Goal: Task Accomplishment & Management: Use online tool/utility

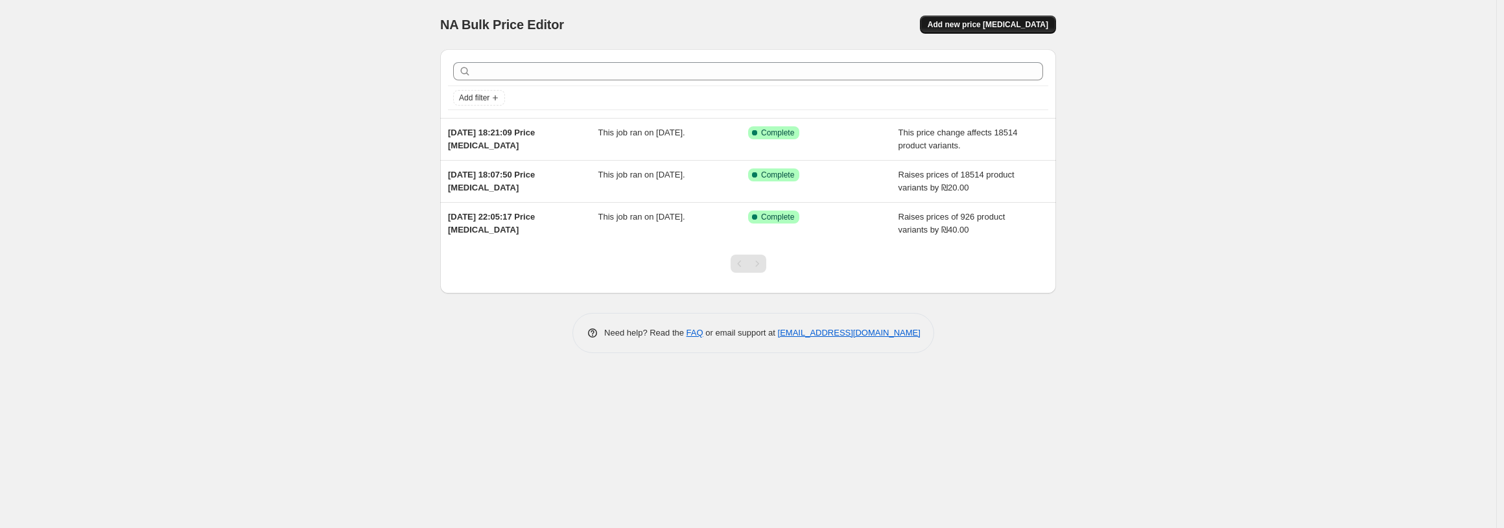
click at [953, 25] on span "Add new price change job" at bounding box center [987, 24] width 121 height 10
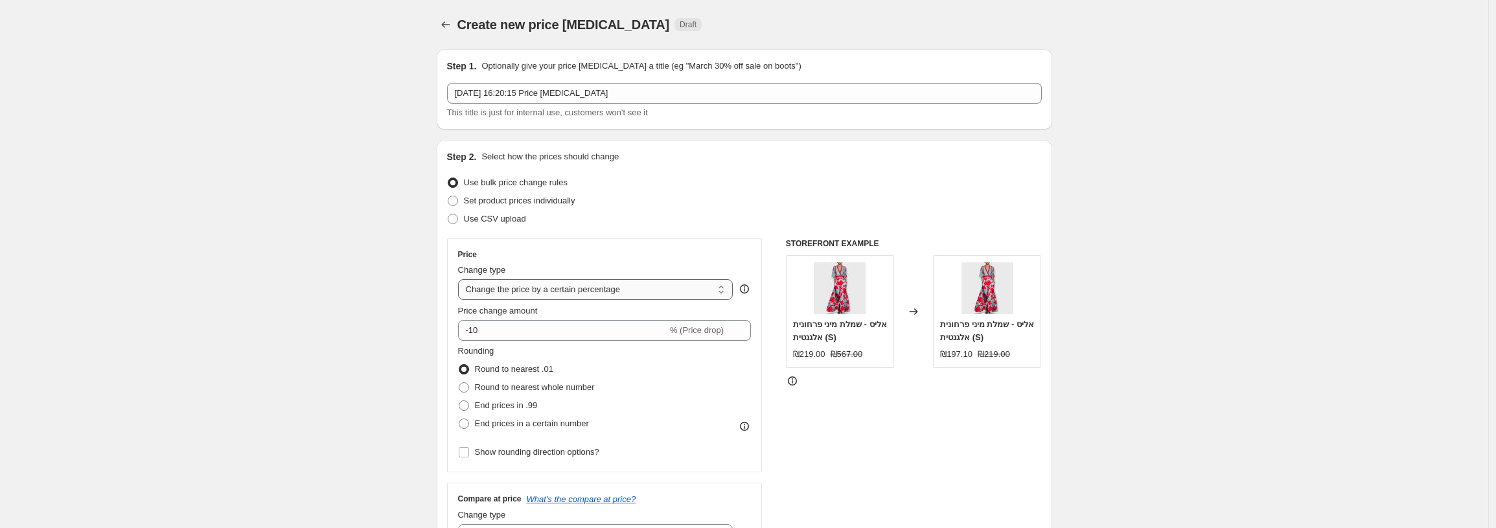
click at [599, 289] on select "Change the price to a certain amount Change the price by a certain amount Chang…" at bounding box center [595, 289] width 275 height 21
select select "to"
click at [461, 279] on select "Change the price to a certain amount Change the price by a certain amount Chang…" at bounding box center [595, 289] width 275 height 21
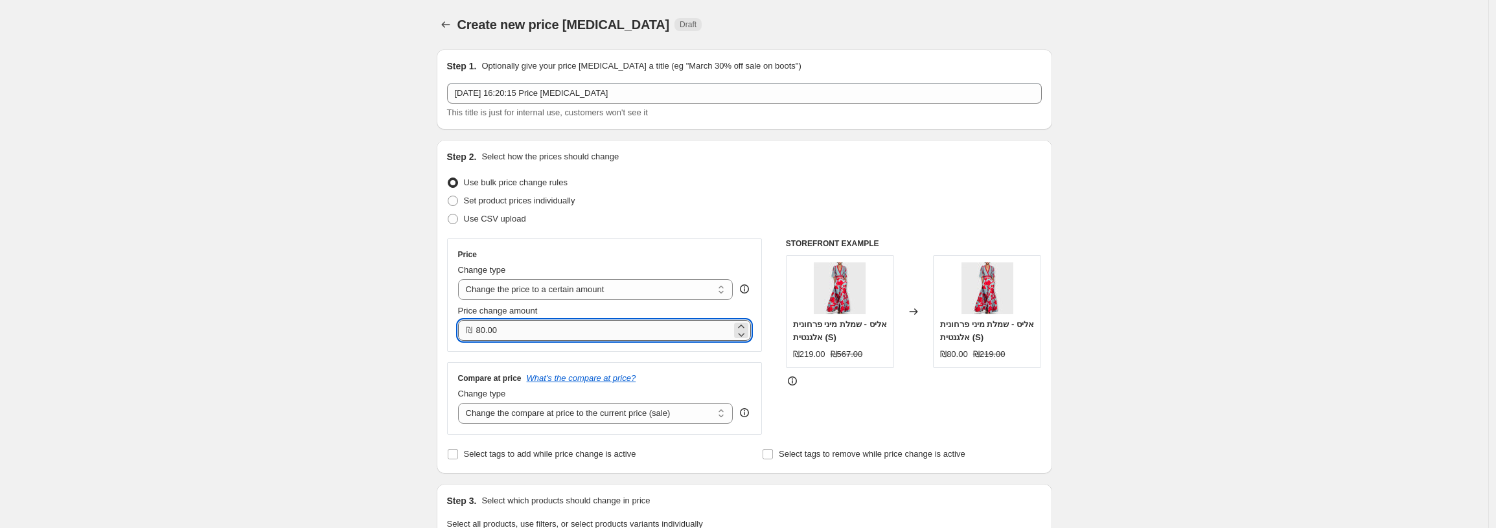
click at [533, 332] on input "80.00" at bounding box center [604, 330] width 256 height 21
click at [532, 331] on input "80.00" at bounding box center [604, 330] width 256 height 21
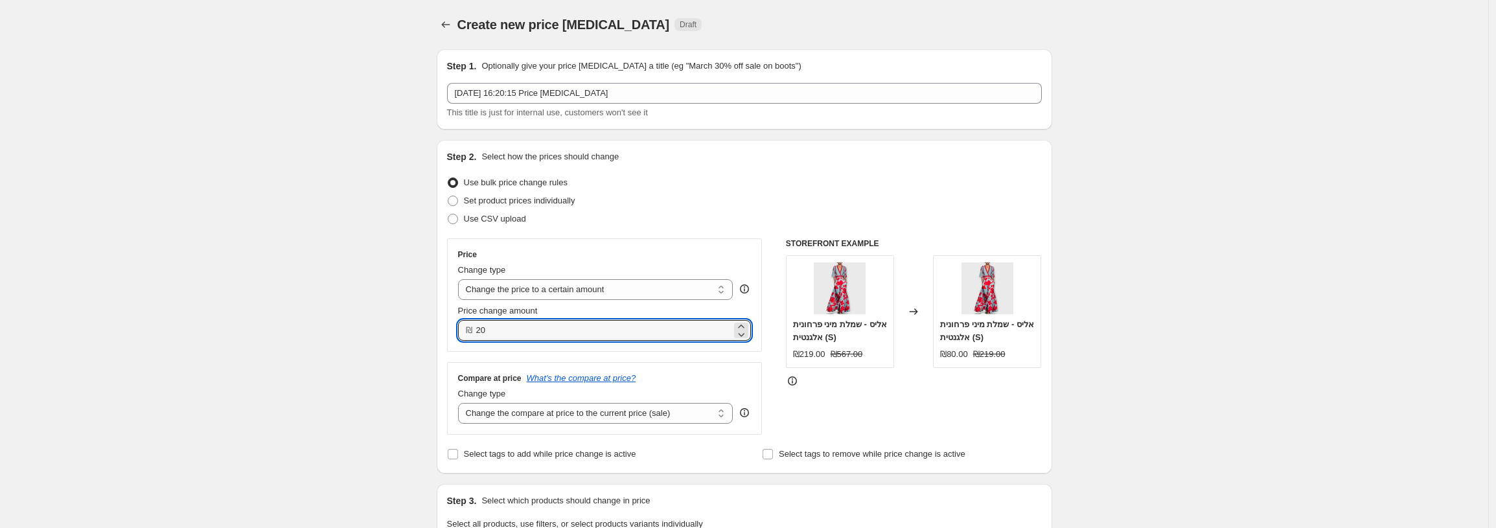
type input "20.00"
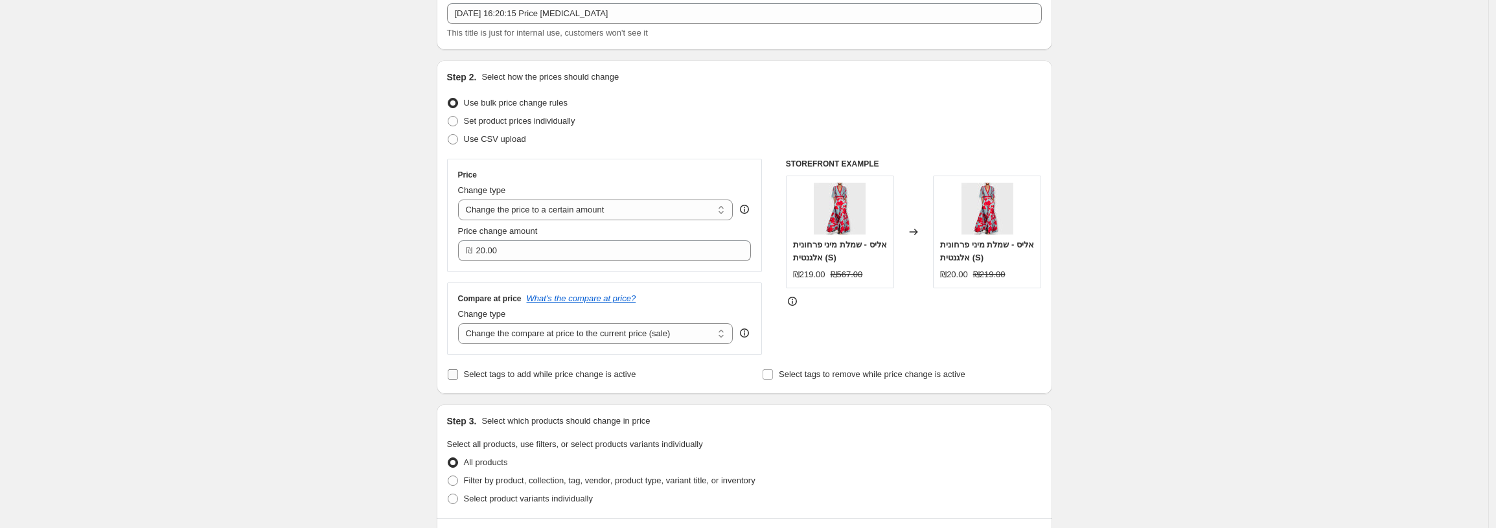
scroll to position [81, 0]
click at [588, 338] on select "Change the compare at price to the current price (sale) Change the compare at p…" at bounding box center [595, 332] width 275 height 21
select select "to"
click at [461, 322] on select "Change the compare at price to the current price (sale) Change the compare at p…" at bounding box center [595, 332] width 275 height 21
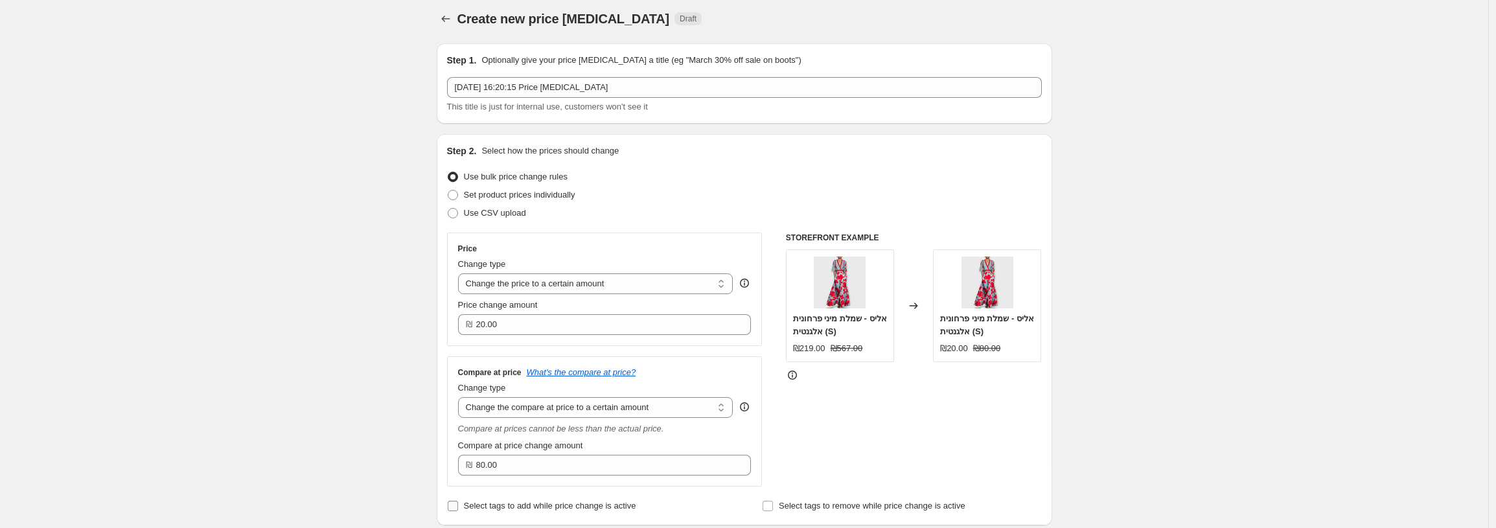
scroll to position [0, 0]
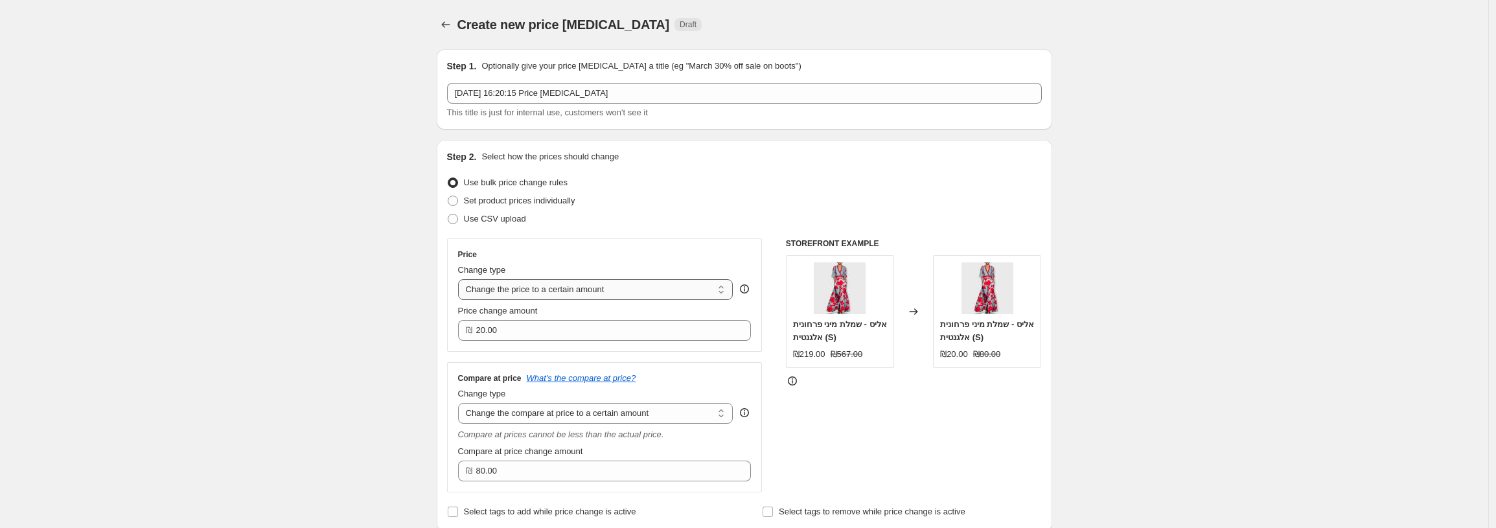
click at [581, 285] on select "Change the price to a certain amount Change the price by a certain amount Chang…" at bounding box center [595, 289] width 275 height 21
click at [461, 279] on select "Change the price to a certain amount Change the price by a certain amount Chang…" at bounding box center [595, 289] width 275 height 21
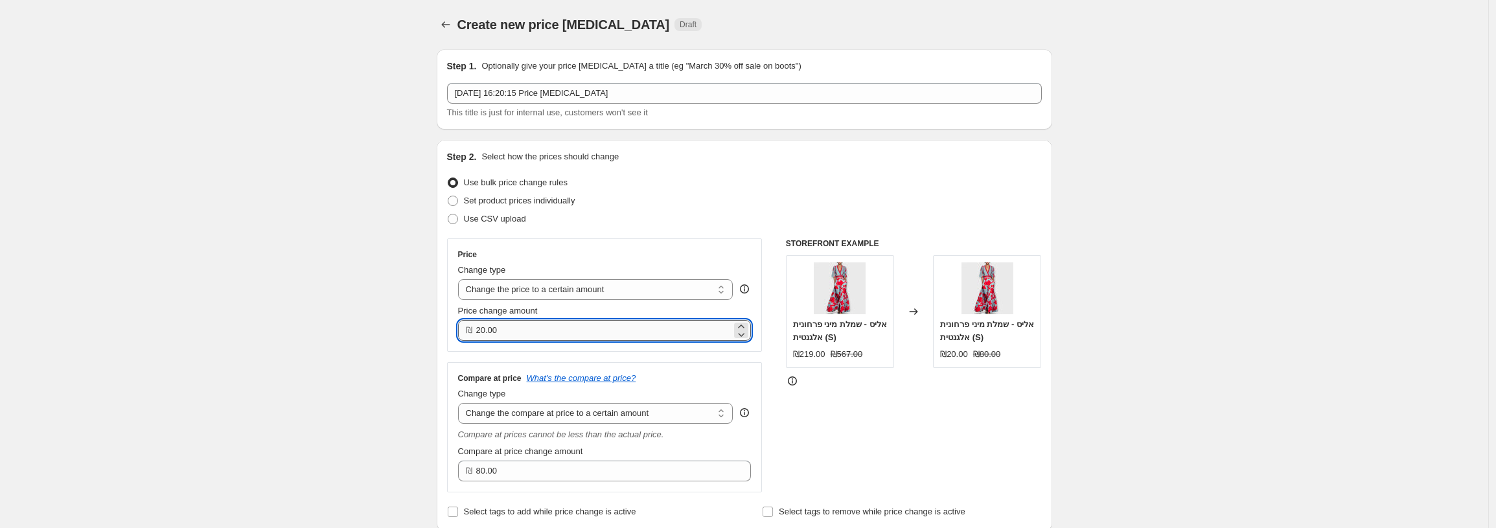
click at [563, 331] on input "20.00" at bounding box center [604, 330] width 256 height 21
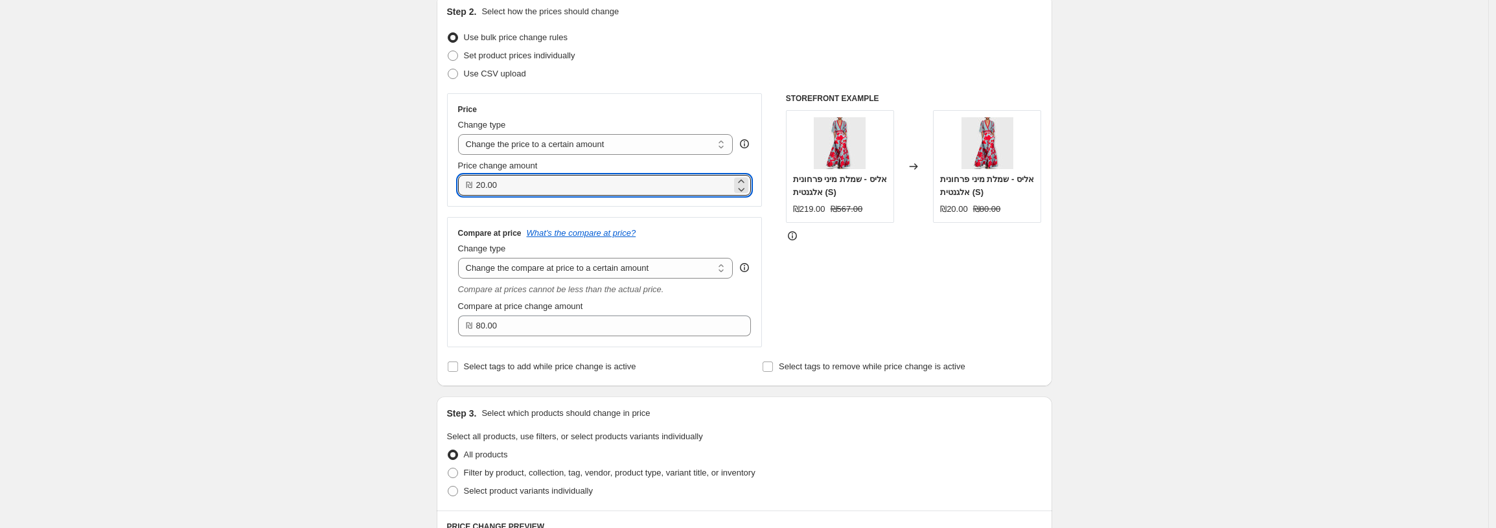
scroll to position [17, 0]
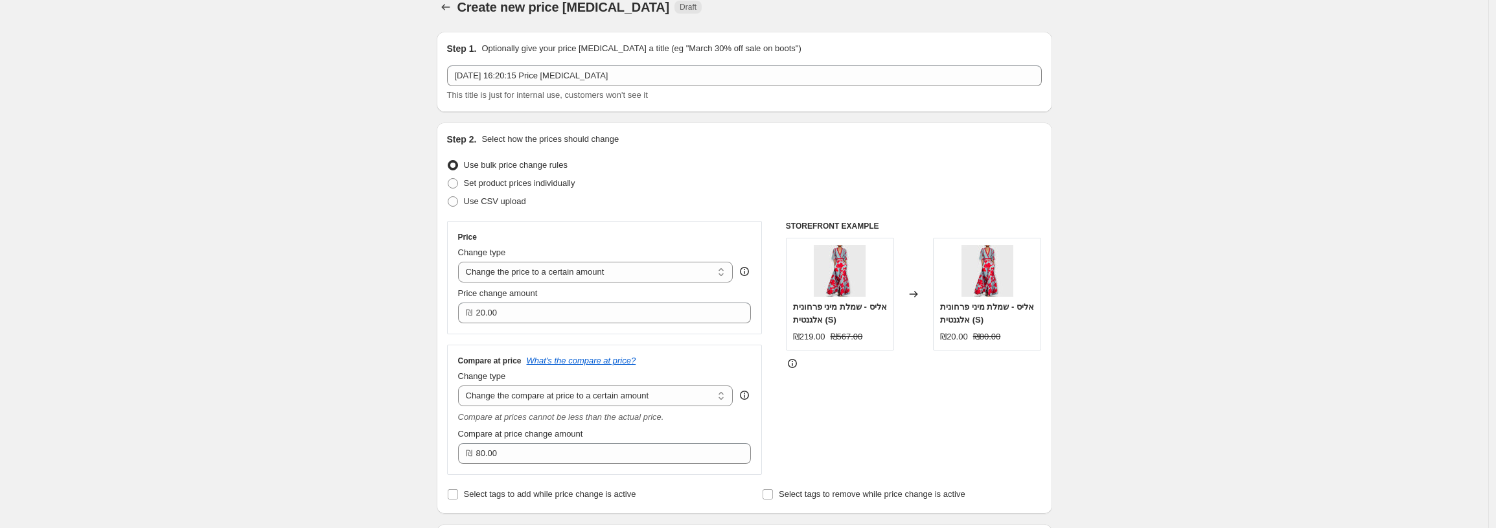
click at [749, 268] on icon at bounding box center [744, 271] width 9 height 9
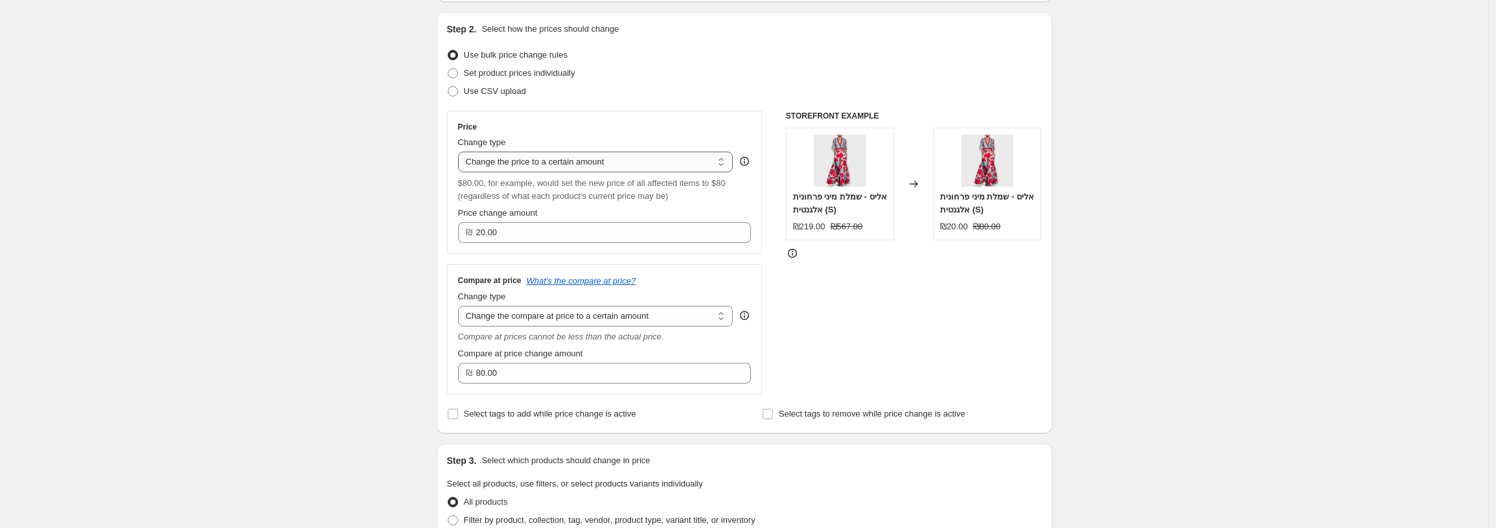
scroll to position [167, 0]
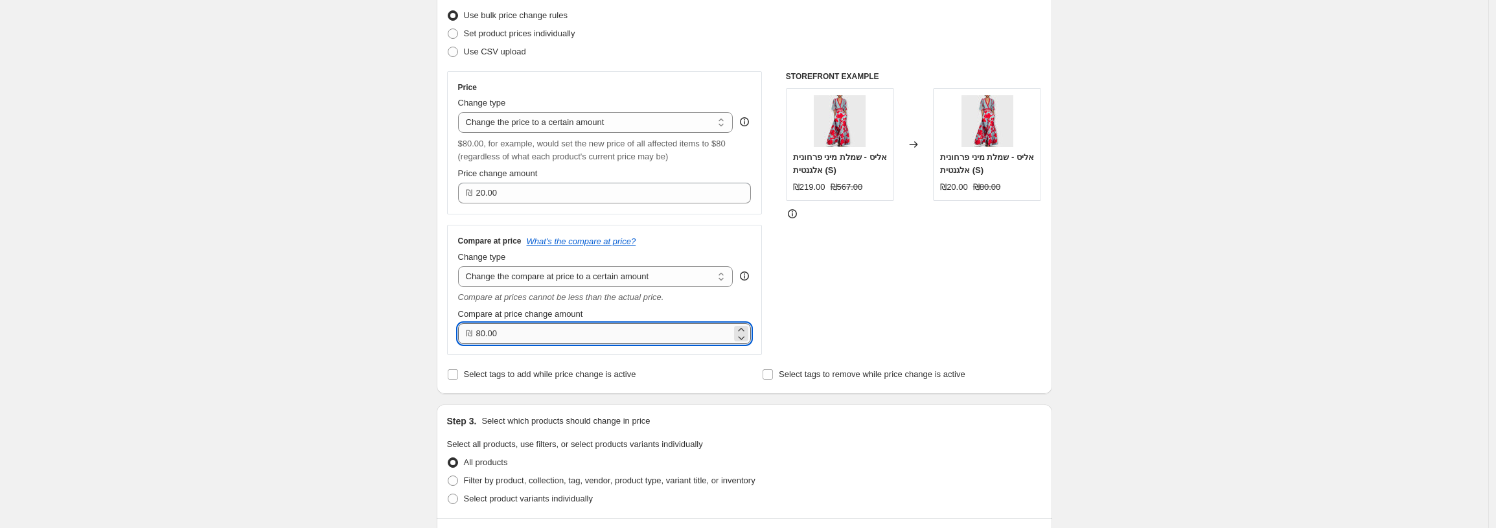
click at [546, 336] on input "80.00" at bounding box center [604, 333] width 256 height 21
click at [380, 288] on div "Create new price change job. This page is ready Create new price change job Dra…" at bounding box center [744, 464] width 1489 height 1263
click at [544, 342] on input "80.00" at bounding box center [604, 333] width 256 height 21
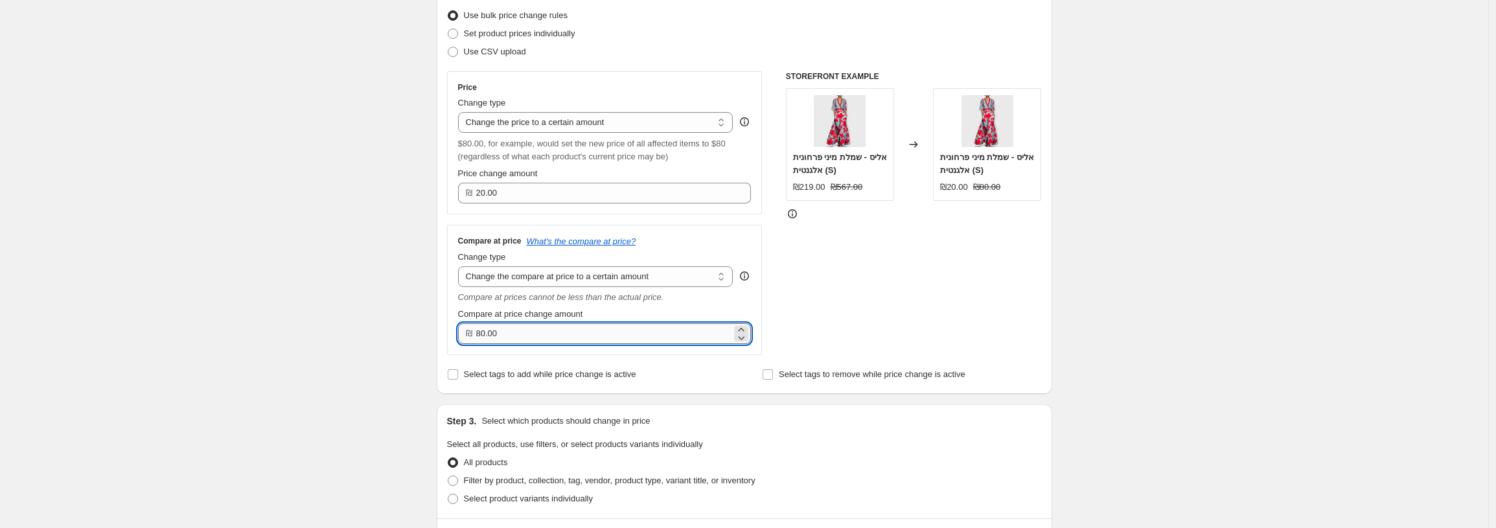
click at [544, 342] on input "80.00" at bounding box center [604, 333] width 256 height 21
type input "60.00"
click at [391, 309] on div "Create new price change job. This page is ready Create new price change job Dra…" at bounding box center [744, 464] width 1489 height 1263
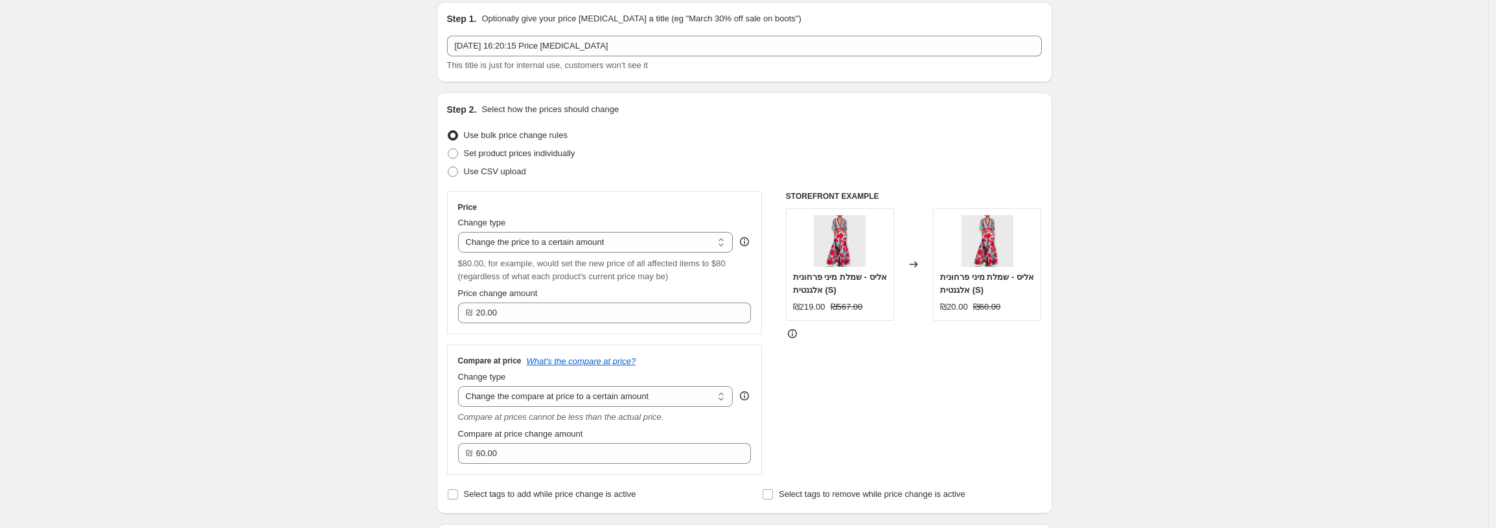
scroll to position [0, 0]
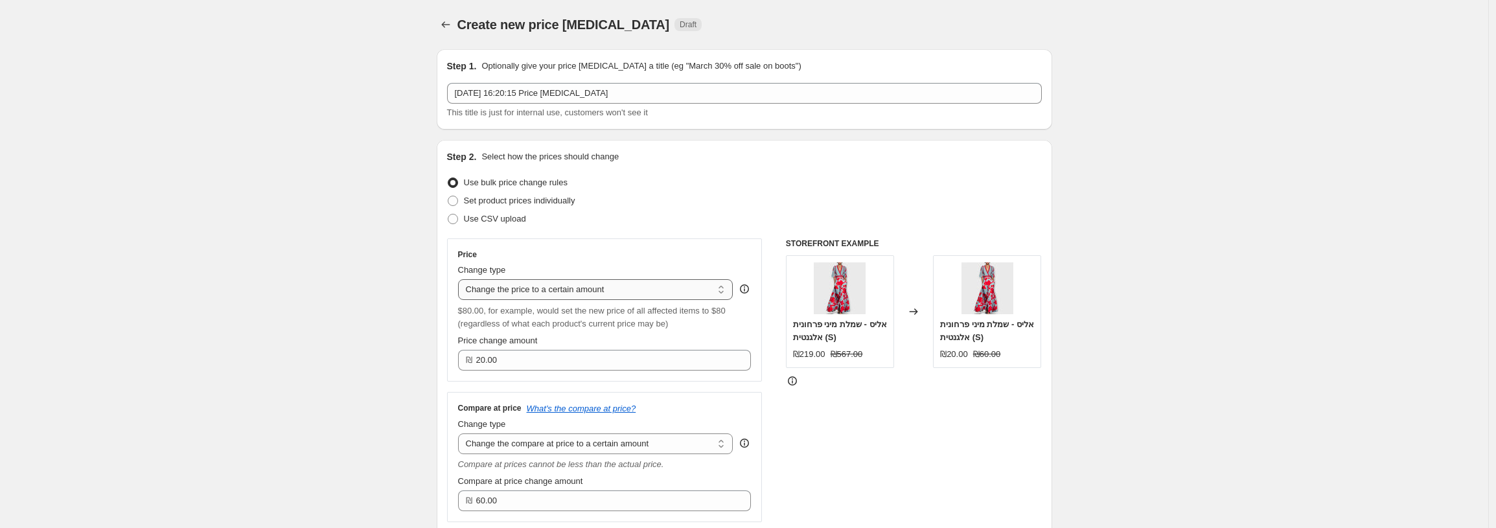
click at [580, 296] on select "Change the price to a certain amount Change the price by a certain amount Chang…" at bounding box center [595, 289] width 275 height 21
select select "by"
click at [461, 279] on select "Change the price to a certain amount Change the price by a certain amount Chang…" at bounding box center [595, 289] width 275 height 21
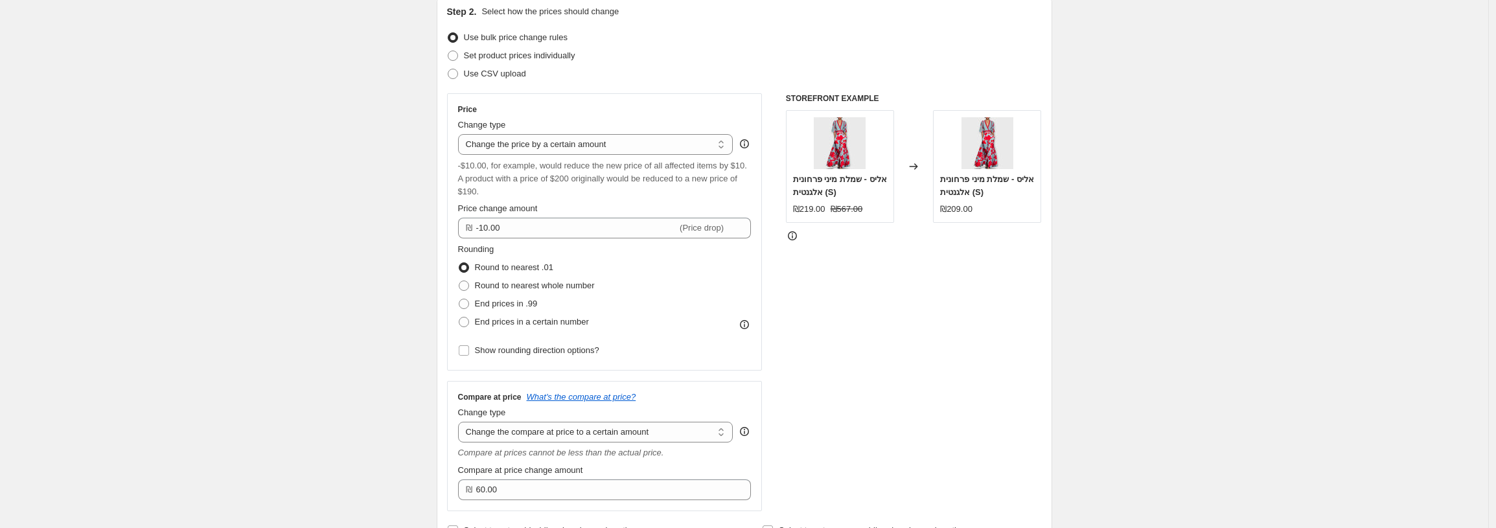
scroll to position [157, 0]
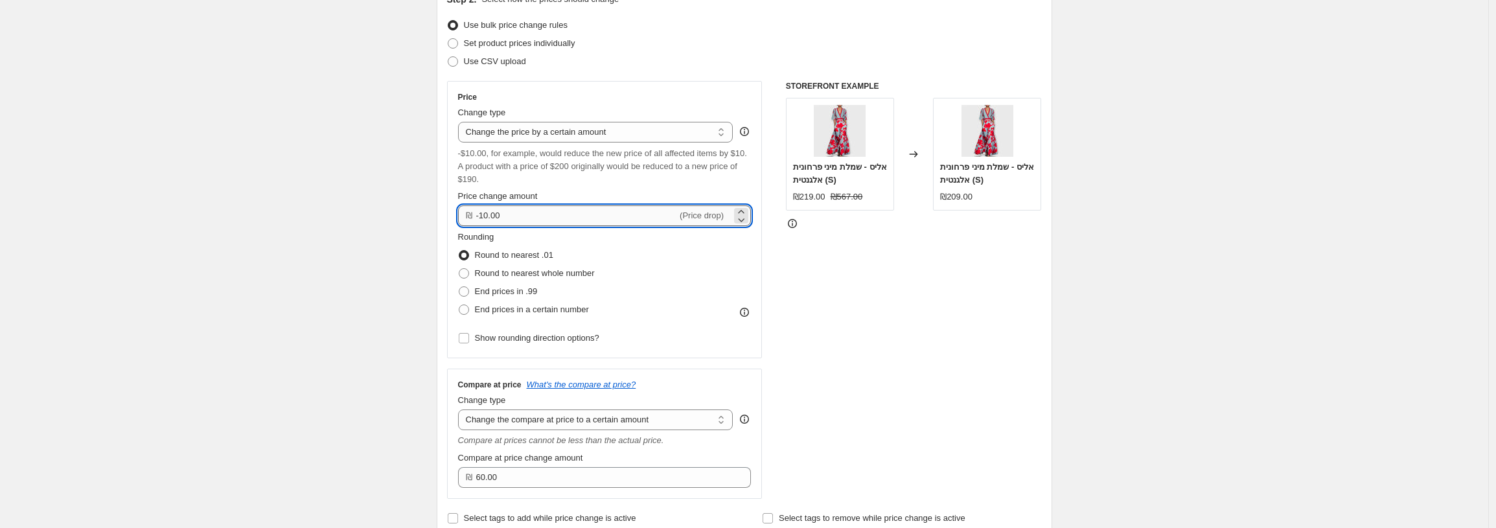
click at [520, 215] on input "-10.00" at bounding box center [577, 215] width 202 height 21
type input "20.00"
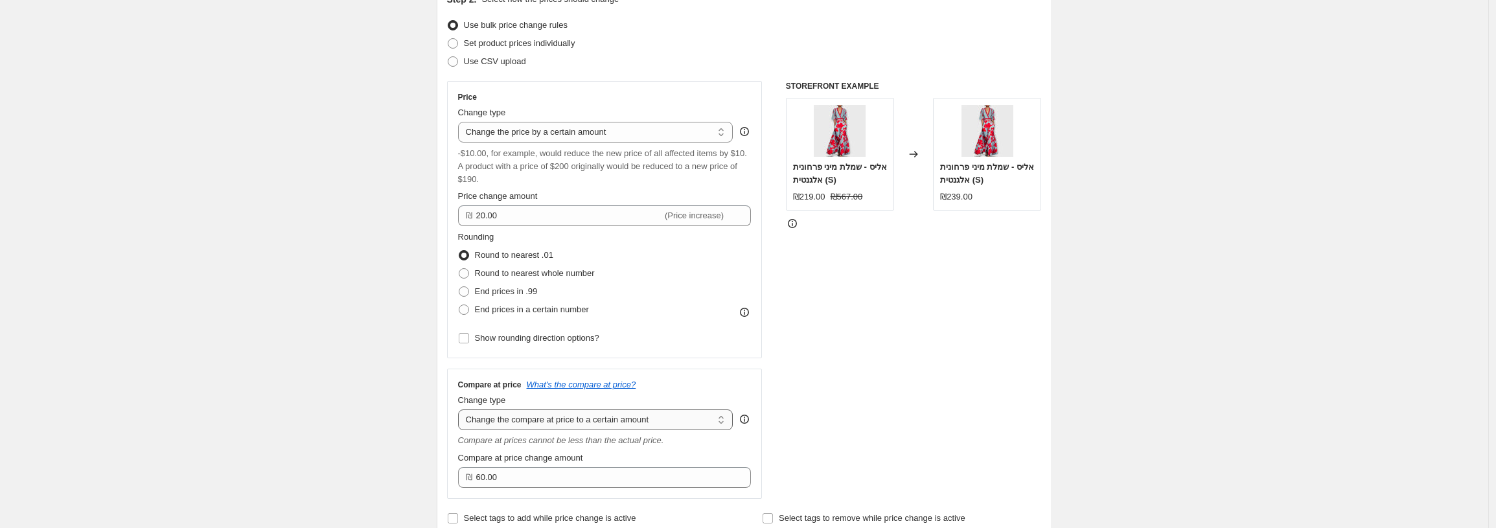
click at [545, 415] on select "Change the compare at price to the current price (sale) Change the compare at p…" at bounding box center [595, 420] width 275 height 21
select select "by"
click at [461, 410] on select "Change the compare at price to the current price (sale) Change the compare at p…" at bounding box center [595, 420] width 275 height 21
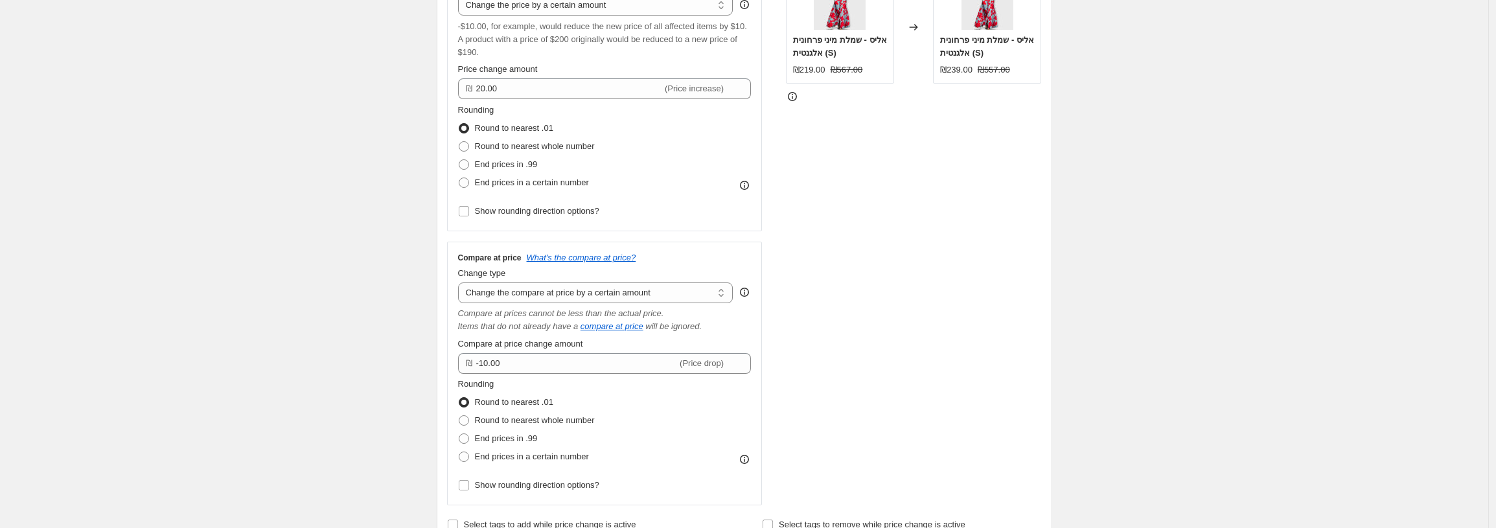
scroll to position [300, 0]
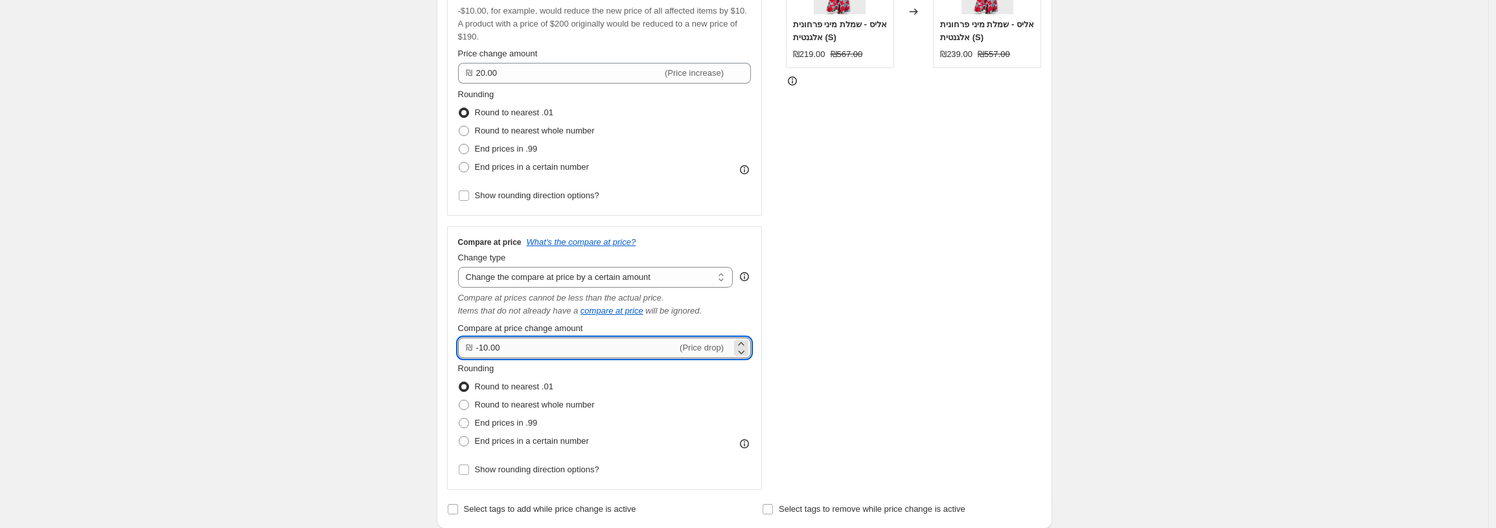
click at [548, 346] on input "-10.00" at bounding box center [577, 348] width 202 height 21
type input "60.00"
click at [375, 317] on div "Create new price change job. This page is ready Create new price change job Dra…" at bounding box center [744, 465] width 1489 height 1530
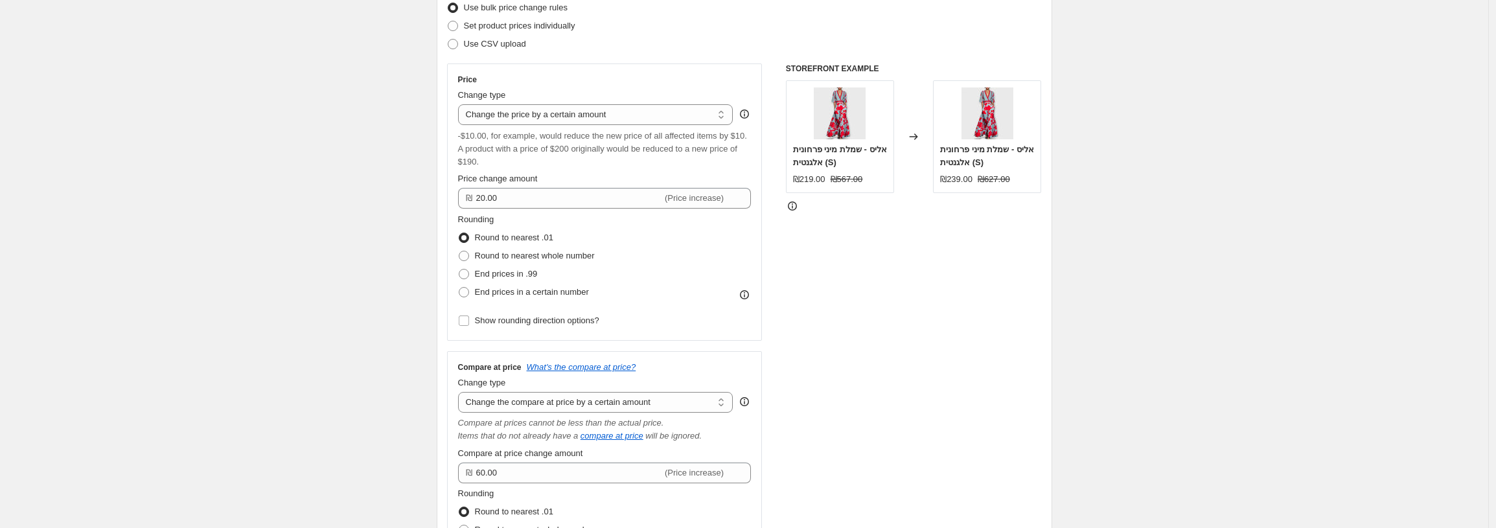
scroll to position [172, 0]
click at [536, 293] on span "End prices in a certain number" at bounding box center [532, 295] width 114 height 10
click at [460, 290] on input "End prices in a certain number" at bounding box center [459, 290] width 1 height 1
radio input "true"
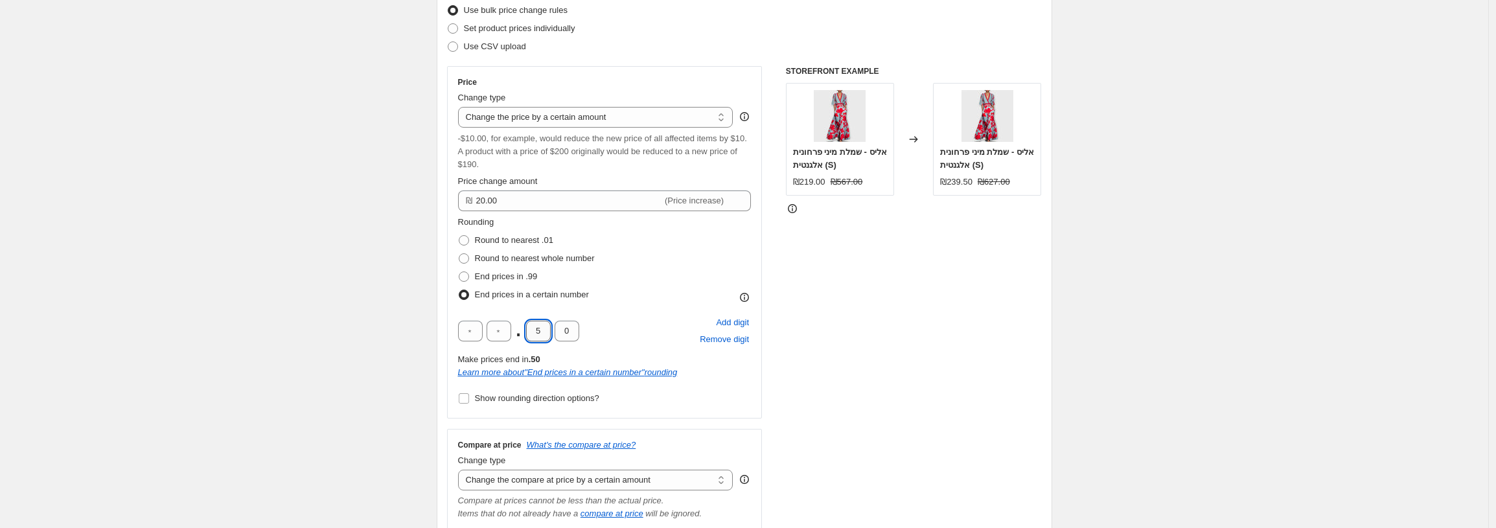
click at [544, 330] on input "5" at bounding box center [538, 331] width 25 height 21
click at [573, 331] on input "0" at bounding box center [567, 331] width 25 height 21
click at [507, 333] on input "text" at bounding box center [499, 331] width 25 height 21
type input "9"
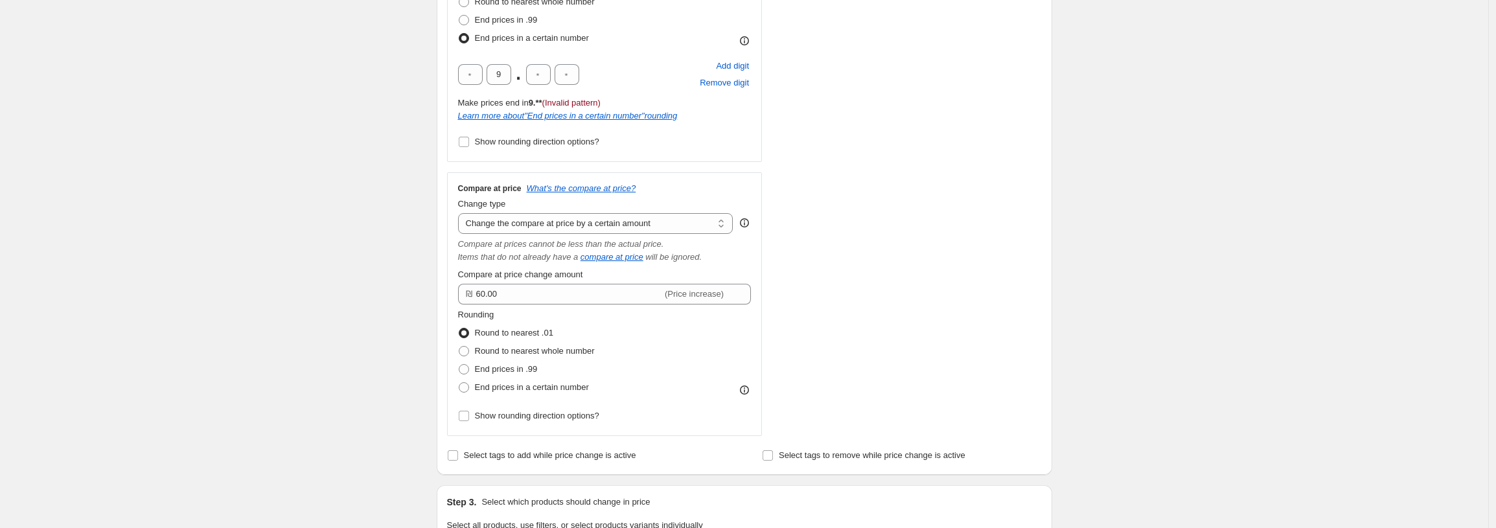
scroll to position [437, 0]
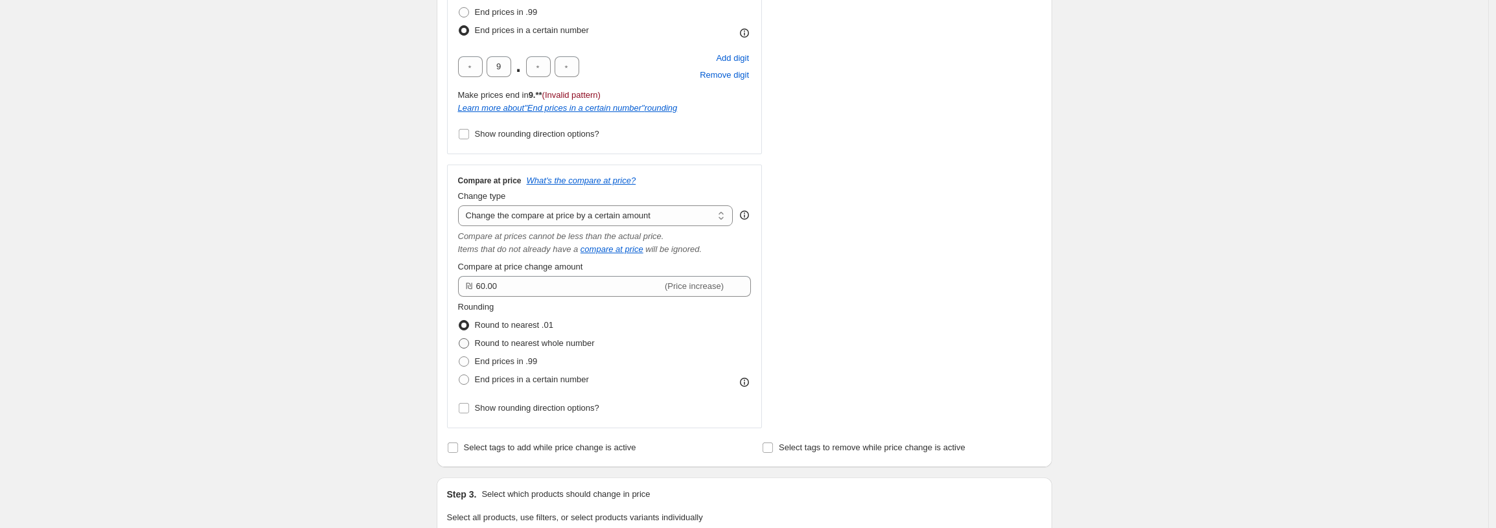
click at [483, 344] on span "Round to nearest whole number" at bounding box center [535, 343] width 120 height 10
click at [460, 339] on input "Round to nearest whole number" at bounding box center [459, 338] width 1 height 1
radio input "true"
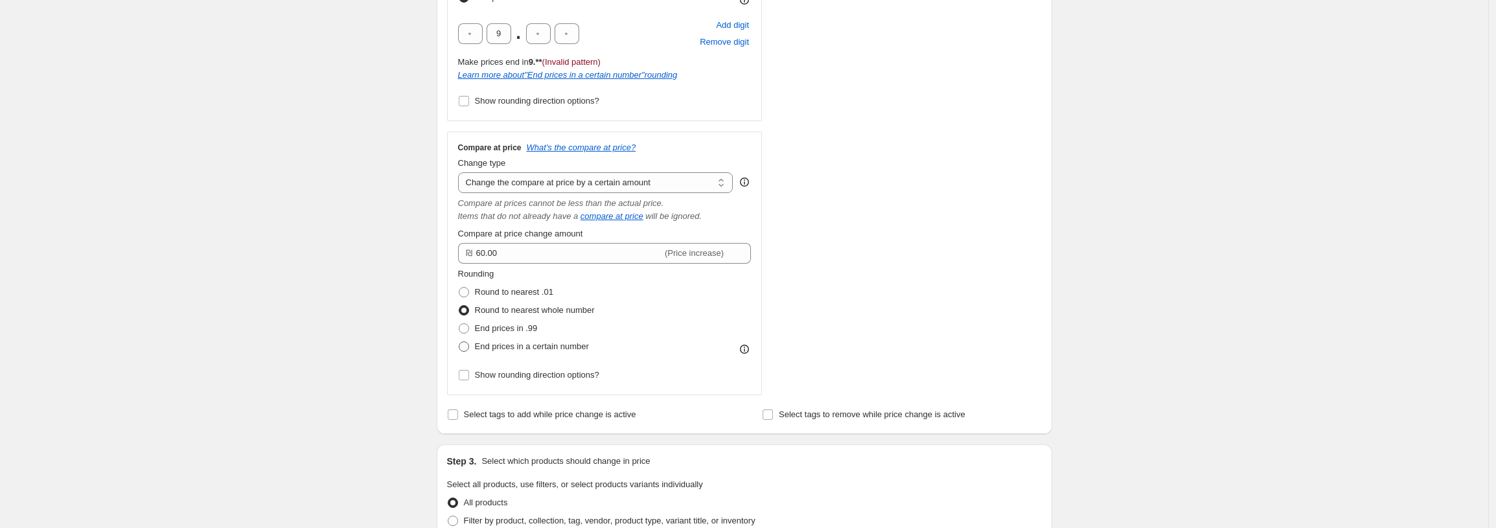
scroll to position [274, 0]
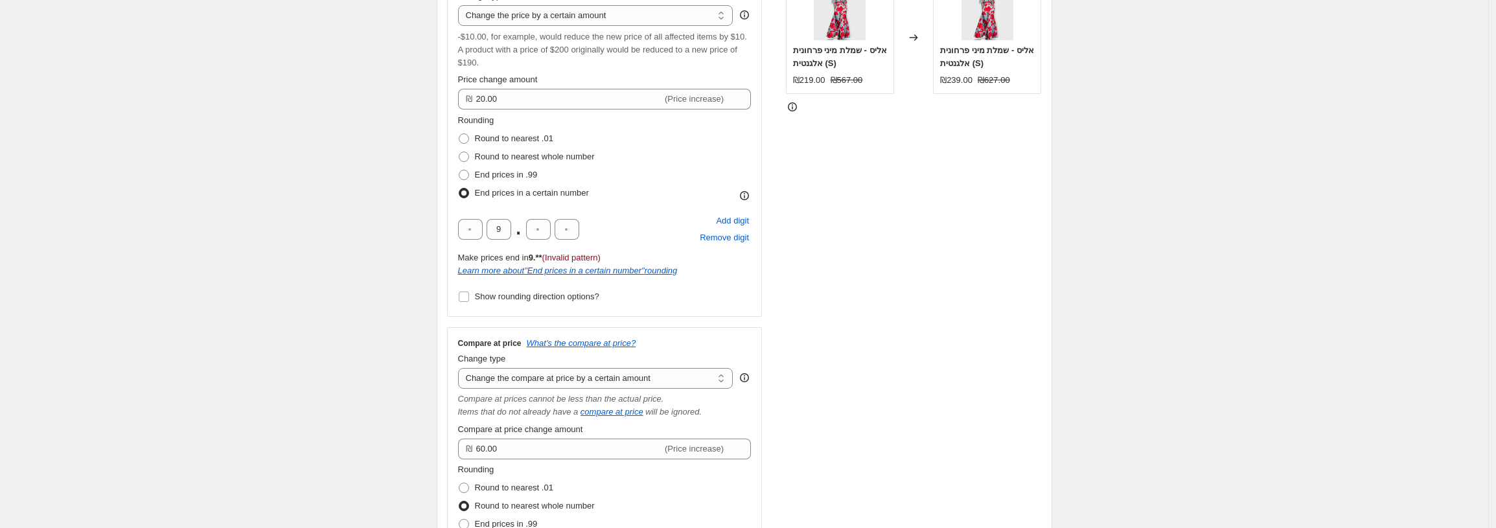
click at [356, 312] on div "Create new price change job. This page is ready Create new price change job Dra…" at bounding box center [744, 528] width 1489 height 1605
click at [544, 232] on input "text" at bounding box center [538, 229] width 25 height 21
type input "0"
click at [415, 226] on div "Create new price change job. This page is ready Create new price change job Dra…" at bounding box center [744, 528] width 1489 height 1605
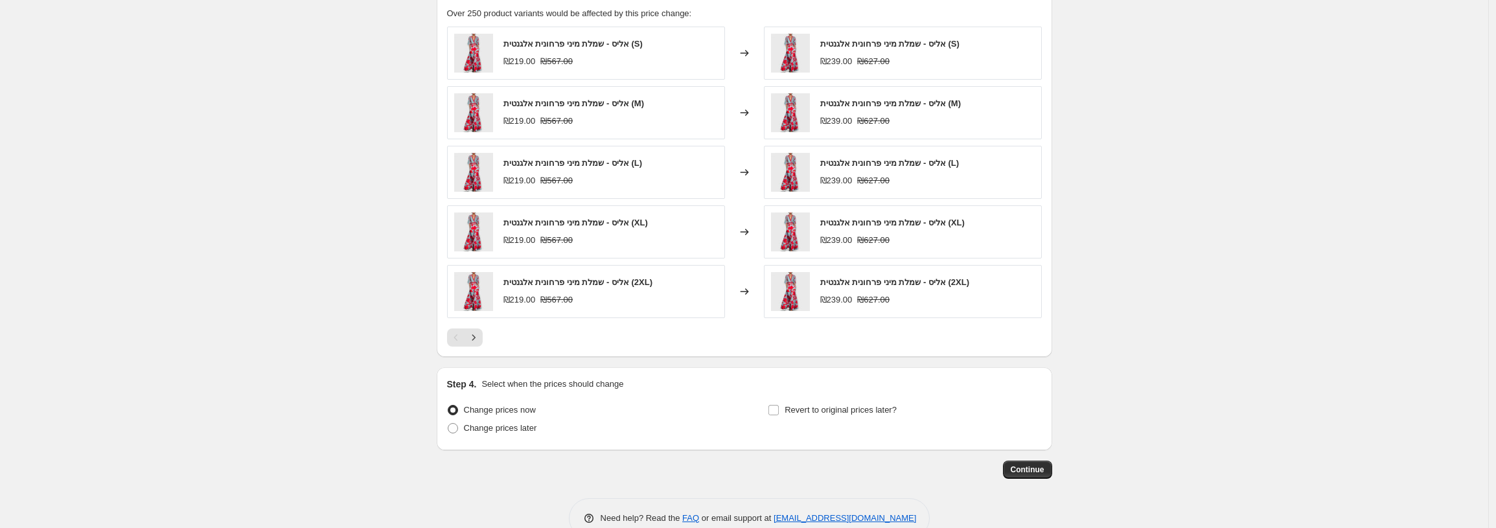
scroll to position [1077, 0]
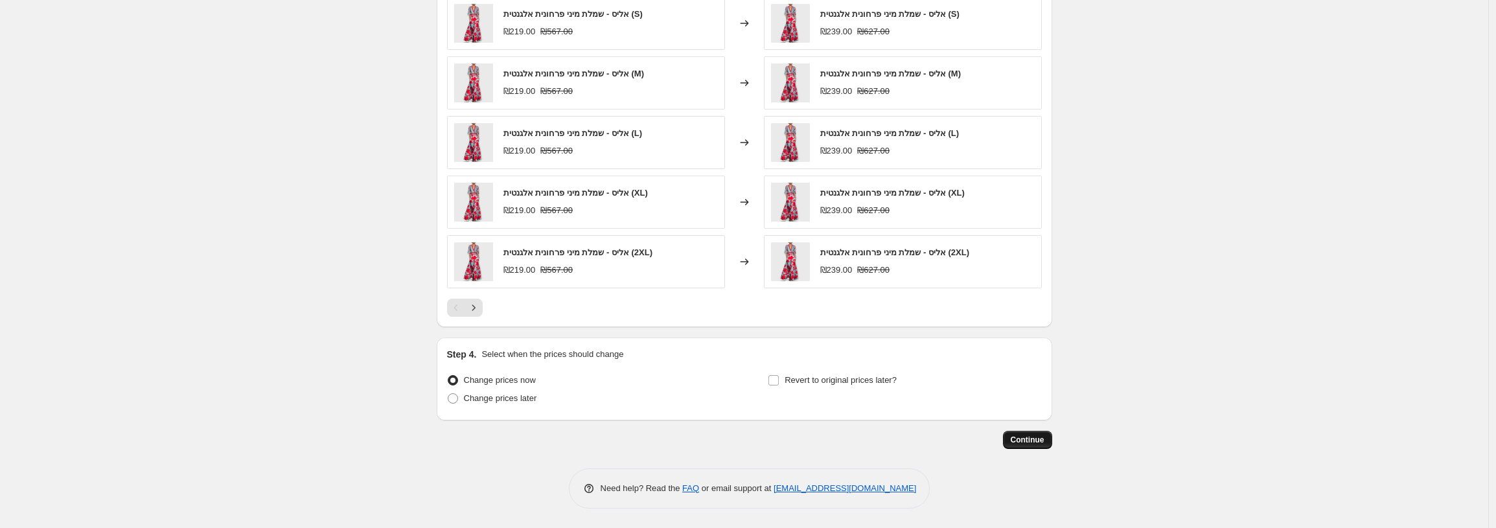
click at [1022, 437] on span "Continue" at bounding box center [1028, 440] width 34 height 10
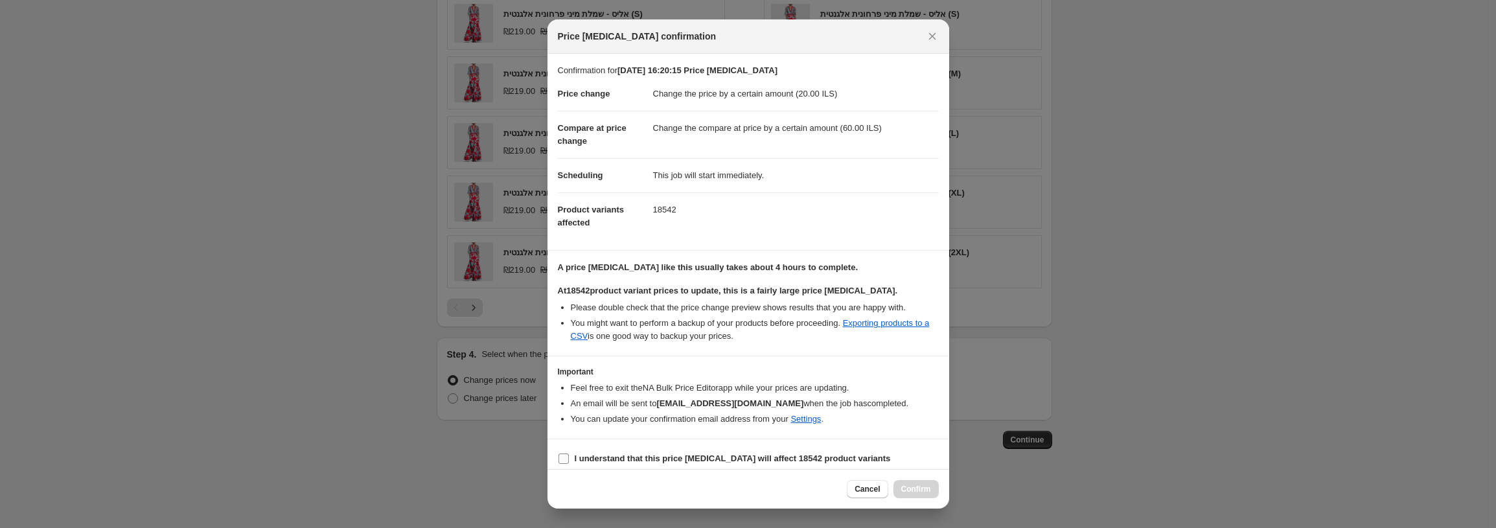
click at [571, 458] on label "I understand that this price change job will affect 18542 product variants" at bounding box center [724, 459] width 333 height 18
click at [569, 458] on input "I understand that this price change job will affect 18542 product variants" at bounding box center [564, 459] width 10 height 10
checkbox input "true"
click at [924, 485] on span "Confirm" at bounding box center [917, 489] width 30 height 10
click at [924, 485] on div "Cancel Loading Confirm" at bounding box center [892, 489] width 91 height 18
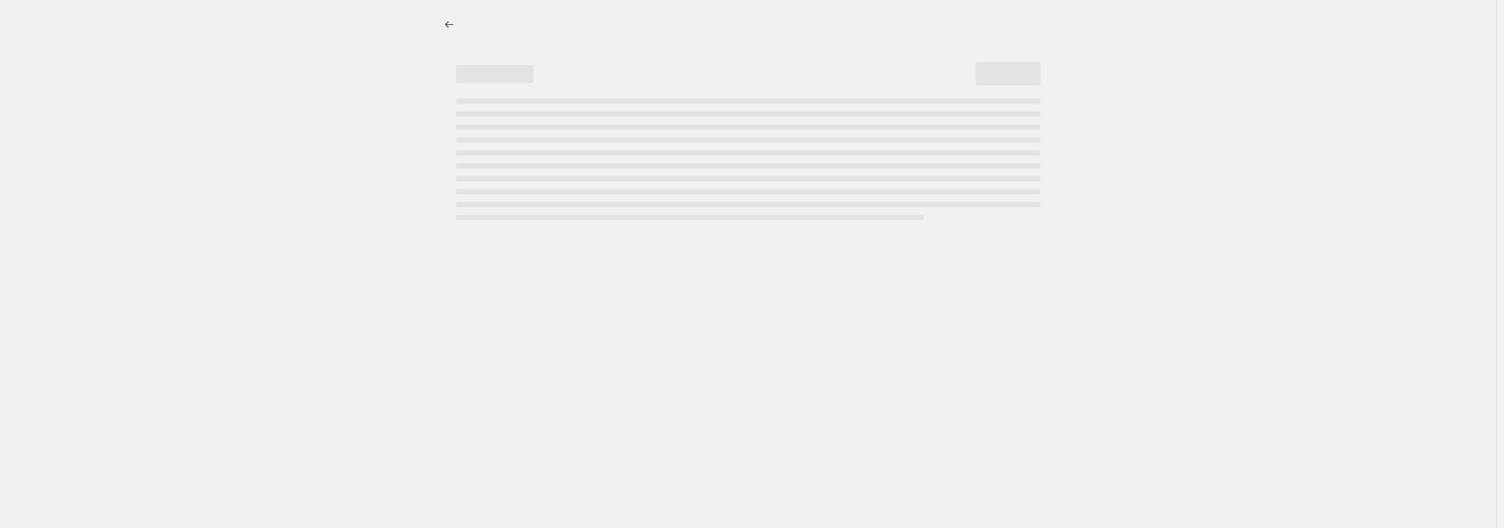
select select "by"
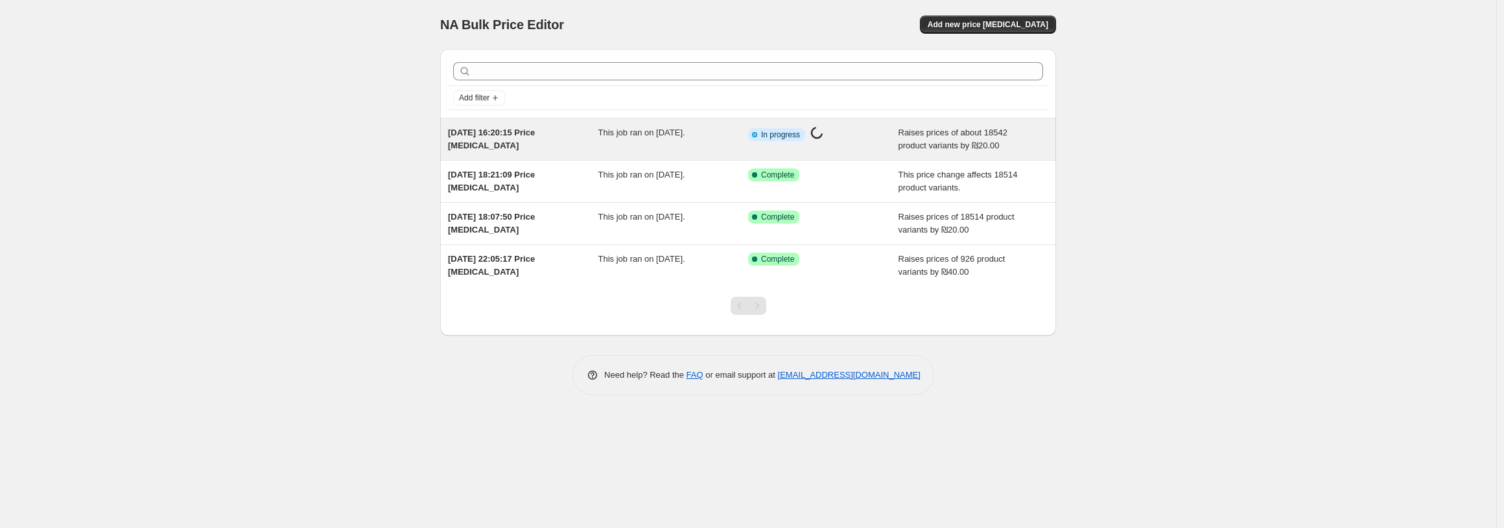
click at [565, 137] on div "[DATE] 16:20:15 Price [MEDICAL_DATA]" at bounding box center [523, 139] width 150 height 26
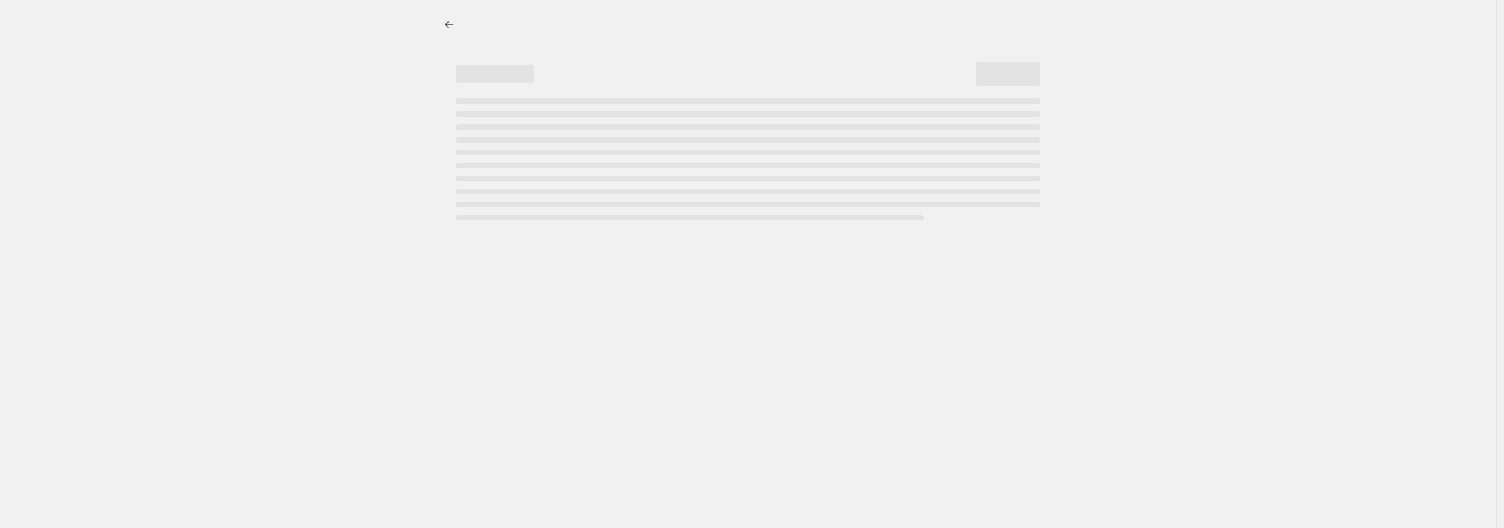
select select "by"
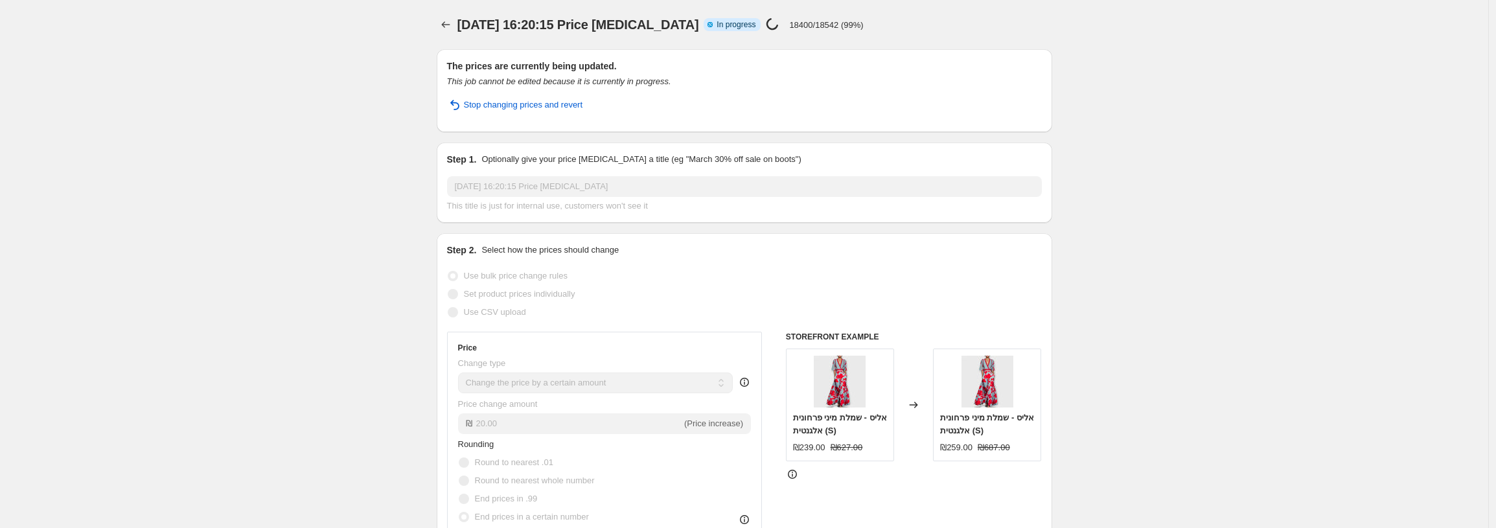
select select "by"
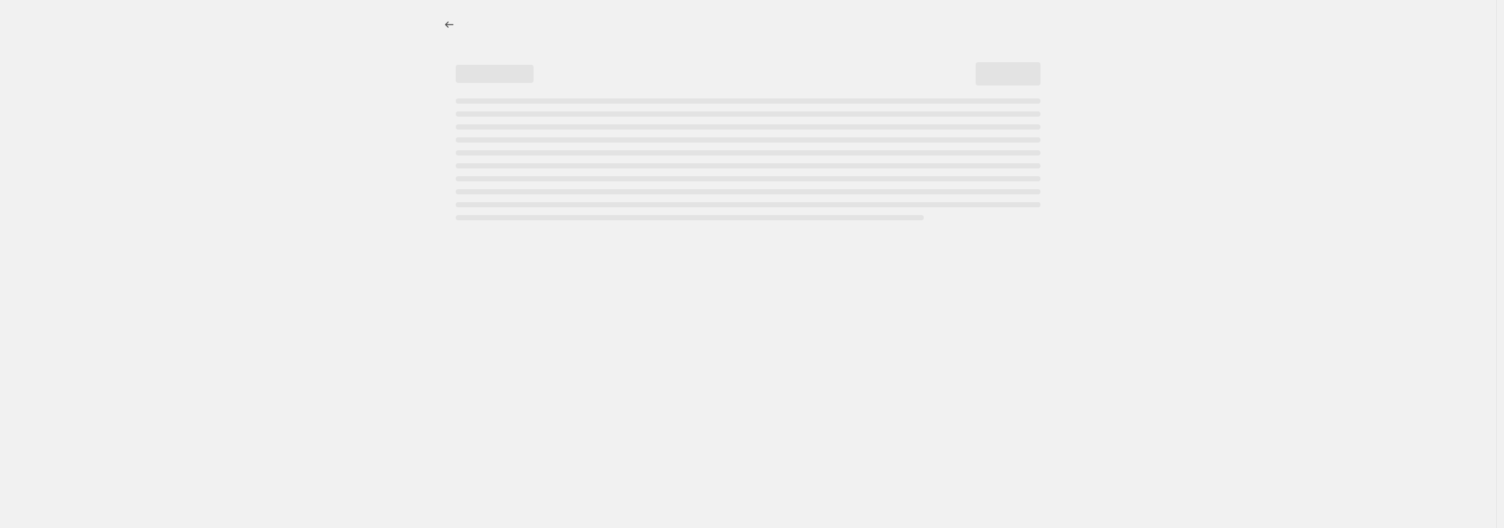
select select "by"
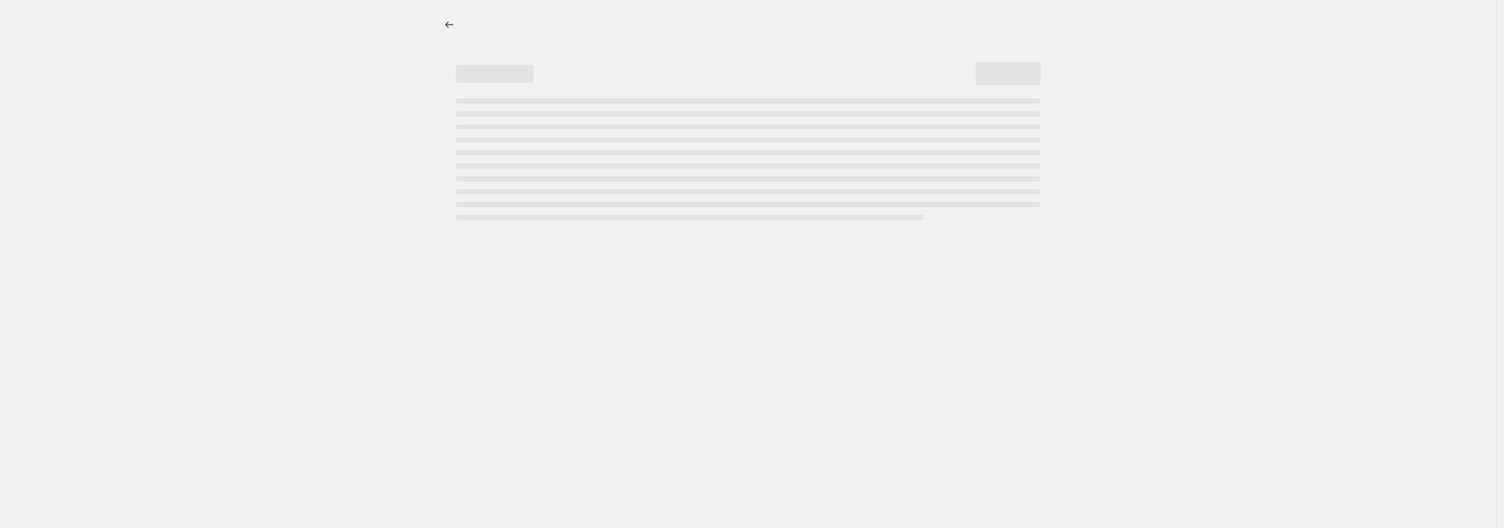
select select "by"
